Goal: Transaction & Acquisition: Purchase product/service

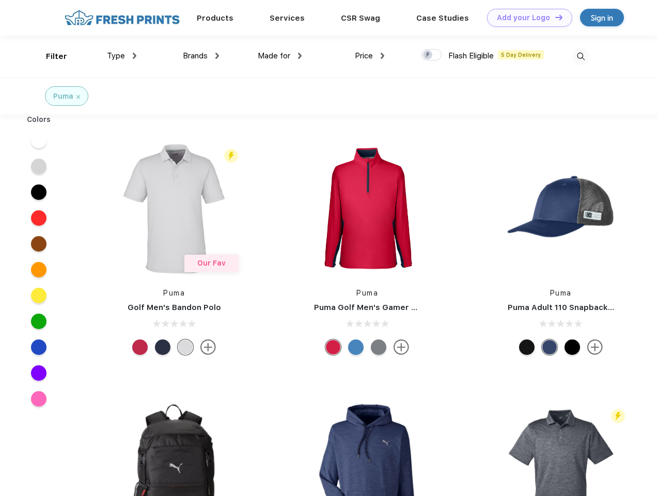
click at [525, 18] on link "Add your Logo Design Tool" at bounding box center [529, 18] width 85 height 18
click at [0, 0] on div "Design Tool" at bounding box center [0, 0] width 0 height 0
click at [554, 17] on link "Add your Logo Design Tool" at bounding box center [529, 18] width 85 height 18
click at [50, 56] on div "Filter" at bounding box center [56, 57] width 21 height 12
click at [122, 56] on span "Type" at bounding box center [116, 55] width 18 height 9
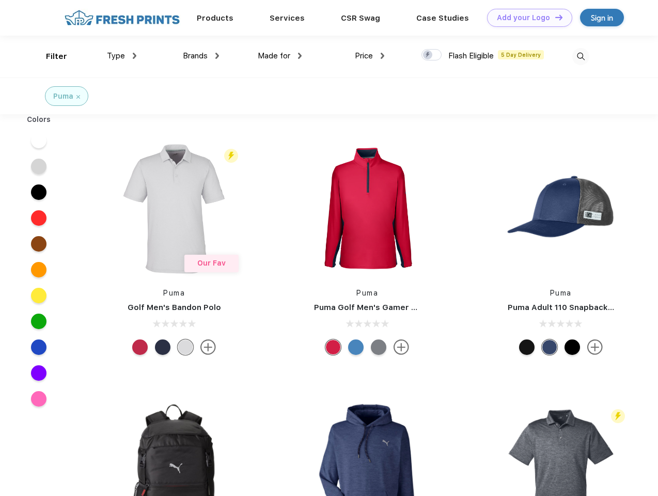
click at [201, 56] on span "Brands" at bounding box center [195, 55] width 25 height 9
click at [280, 56] on span "Made for" at bounding box center [274, 55] width 33 height 9
click at [370, 56] on span "Price" at bounding box center [364, 55] width 18 height 9
click at [432, 55] on div at bounding box center [431, 54] width 20 height 11
click at [428, 55] on input "checkbox" at bounding box center [424, 52] width 7 height 7
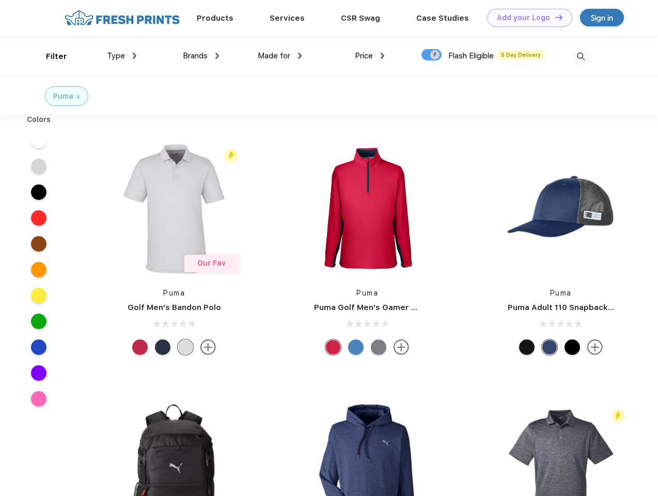
click at [580, 56] on img at bounding box center [580, 56] width 17 height 17
